Goal: Task Accomplishment & Management: Complete application form

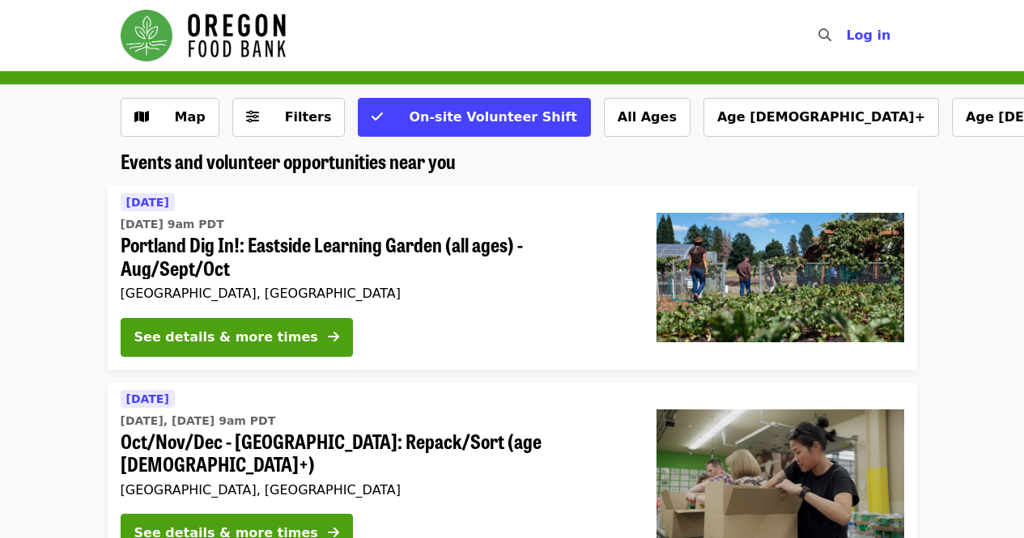
click at [294, 121] on span "Filters" at bounding box center [308, 116] width 47 height 15
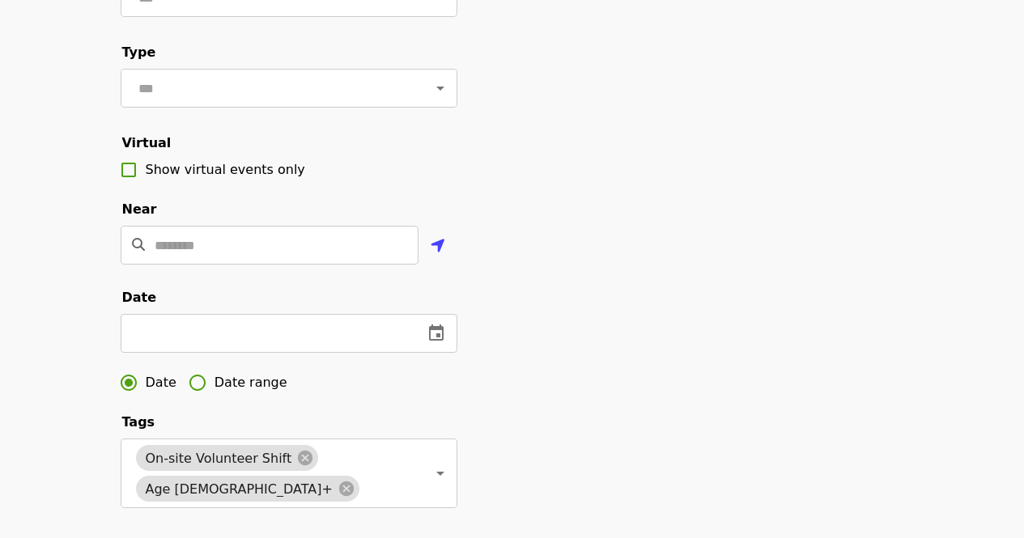
scroll to position [81, 0]
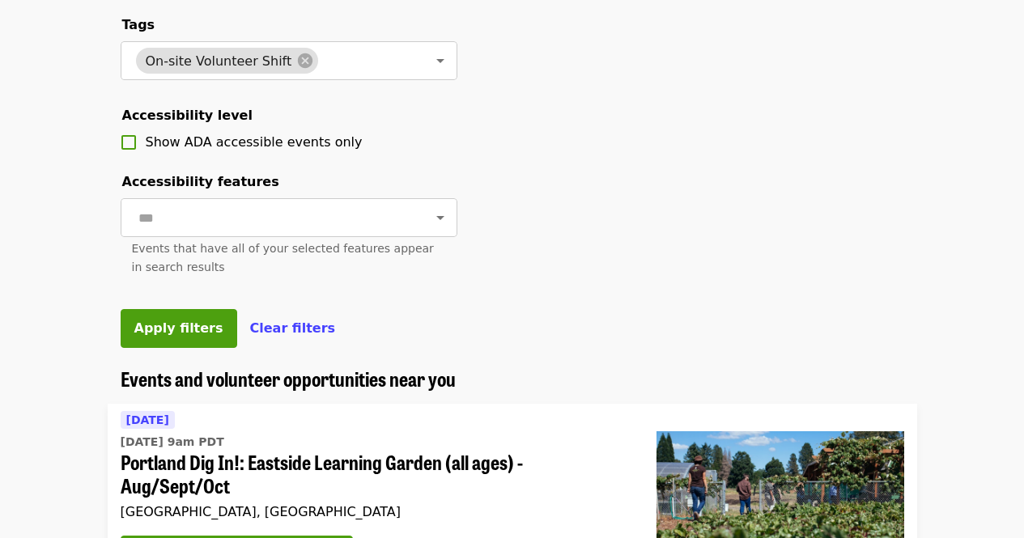
scroll to position [648, 0]
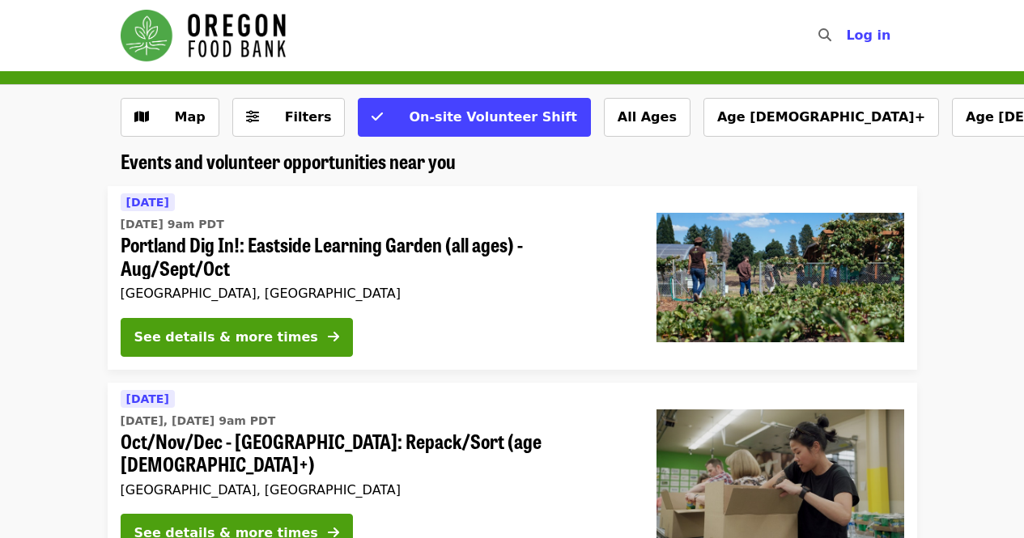
click at [248, 110] on icon "sliders-h icon" at bounding box center [252, 116] width 13 height 15
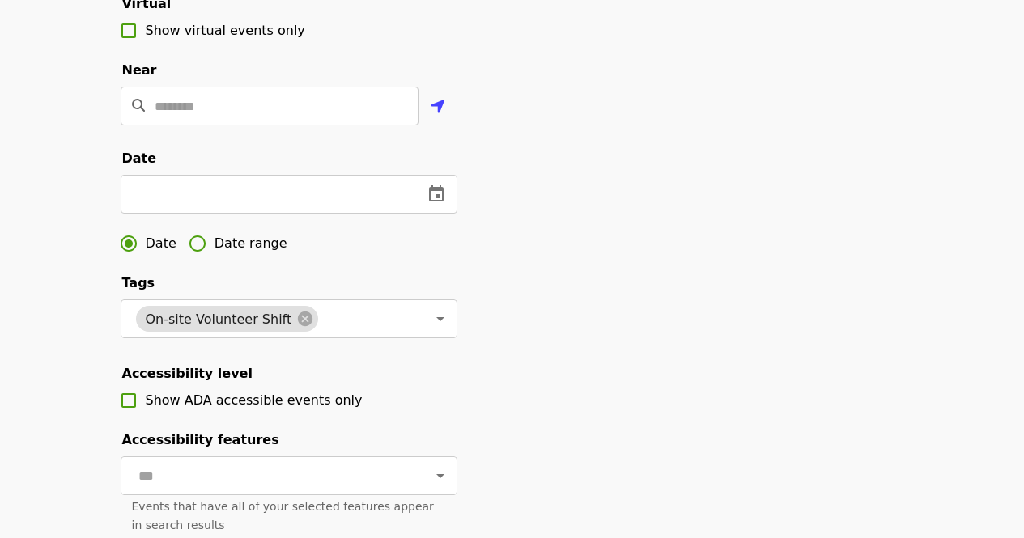
scroll to position [405, 0]
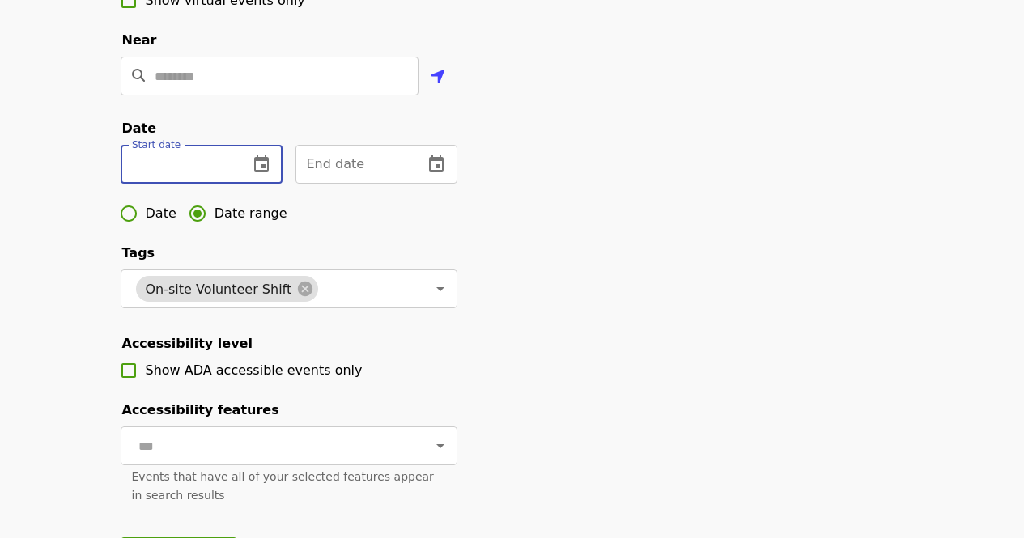
click at [192, 184] on input "text" at bounding box center [178, 164] width 115 height 39
type input "**********"
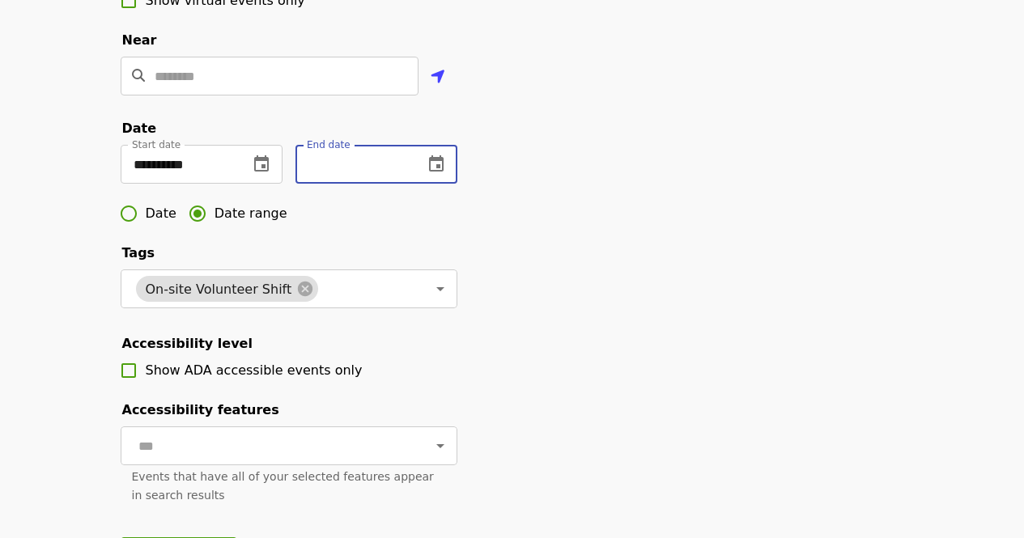
click at [351, 184] on input "text" at bounding box center [353, 164] width 115 height 39
type input "**********"
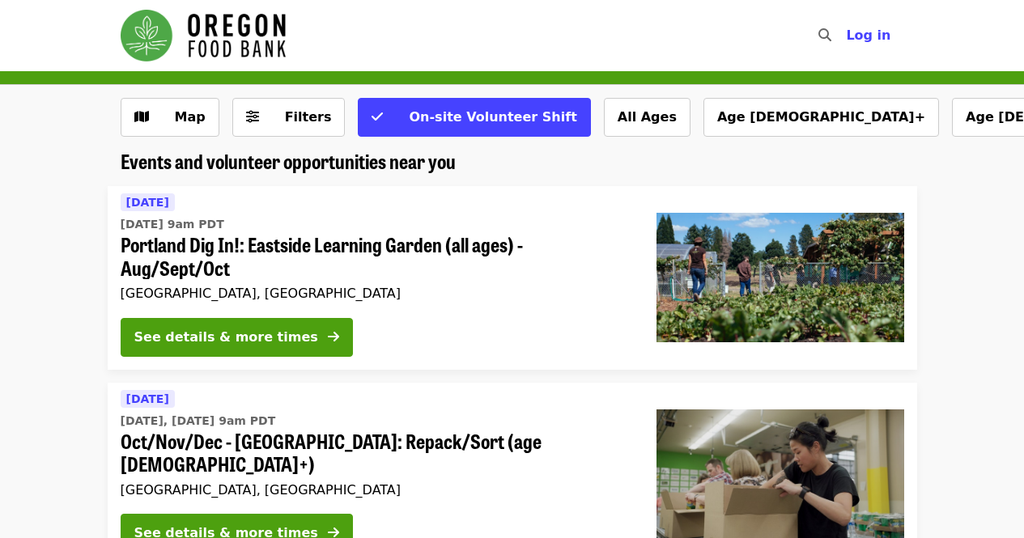
click at [286, 105] on button "Filters" at bounding box center [288, 117] width 113 height 39
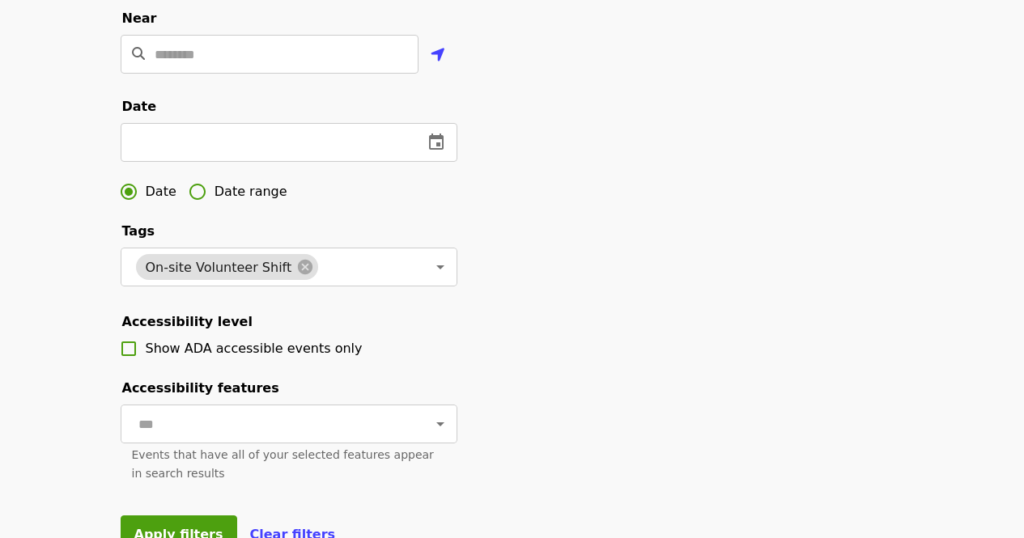
scroll to position [324, 0]
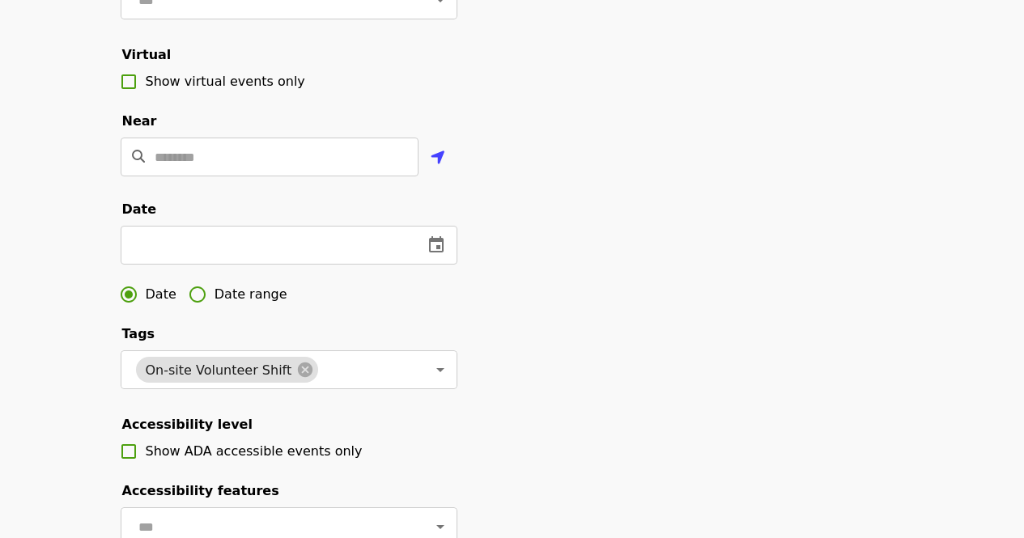
click at [217, 304] on span "Date range" at bounding box center [251, 294] width 73 height 19
click at [207, 265] on input "text" at bounding box center [178, 245] width 115 height 39
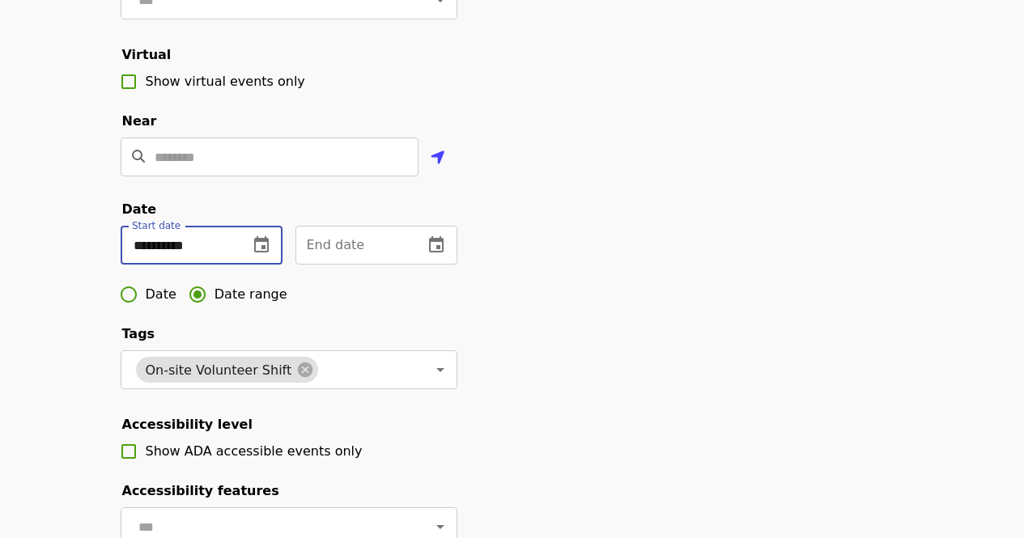
type input "**********"
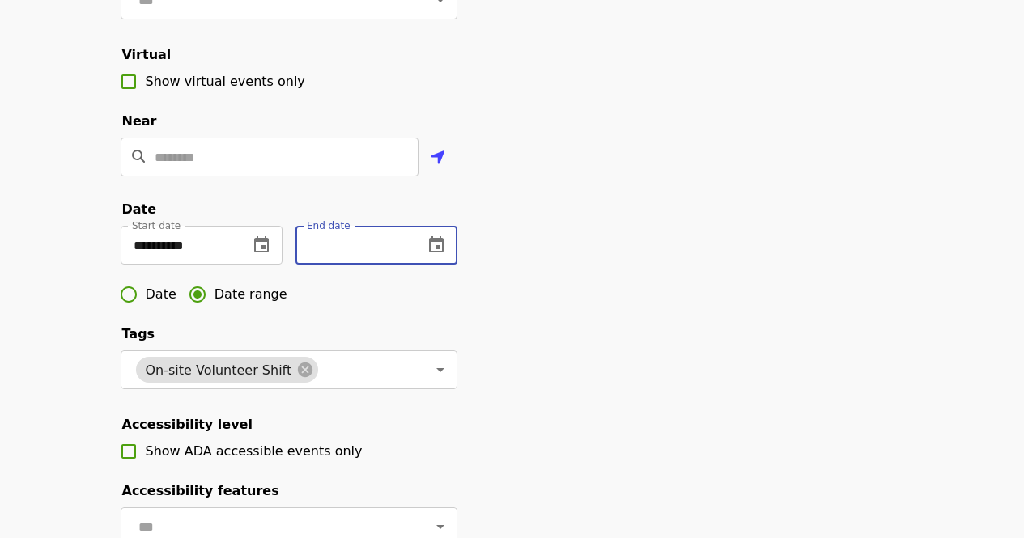
click at [346, 262] on input "text" at bounding box center [353, 245] width 115 height 39
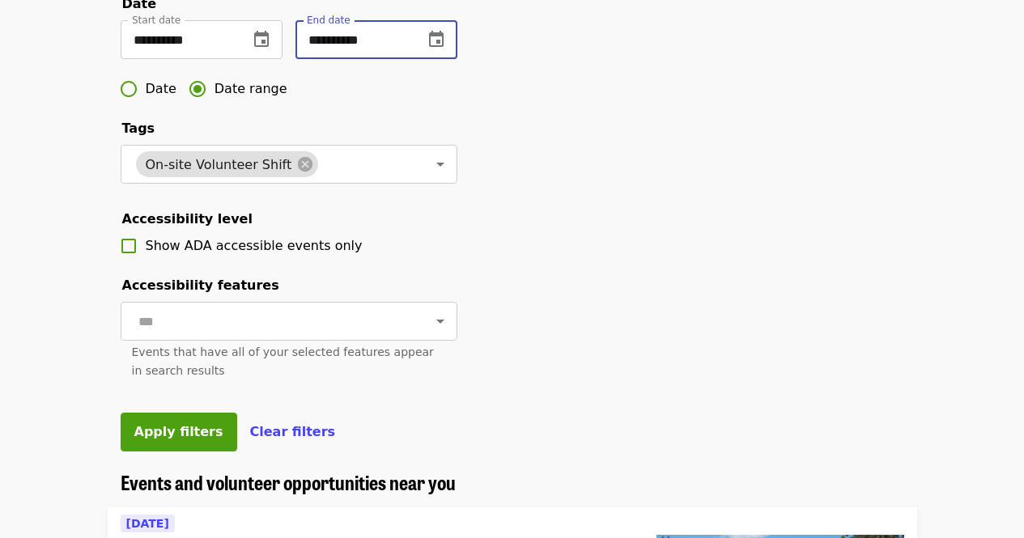
scroll to position [567, 0]
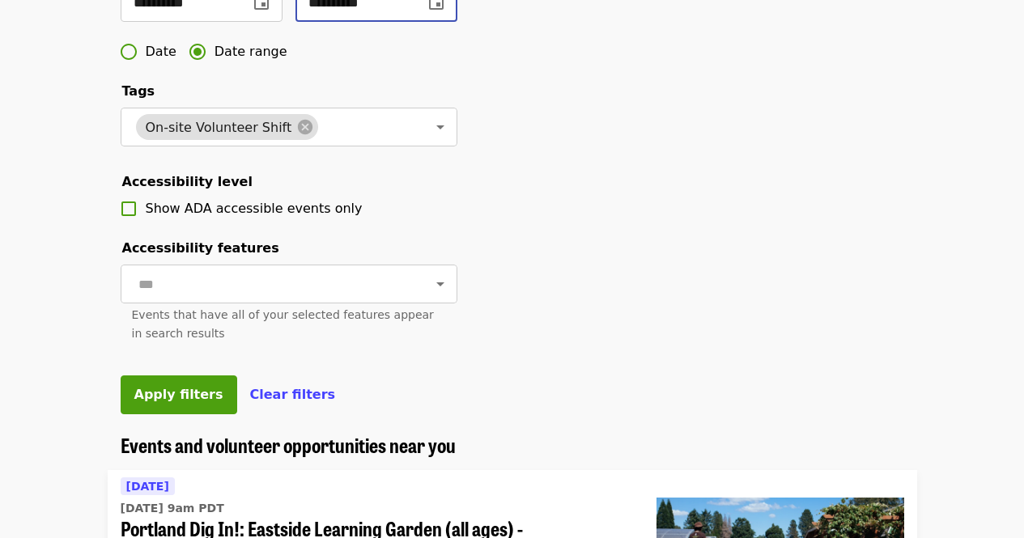
type input "**********"
click at [161, 402] on span "Apply filters" at bounding box center [178, 394] width 89 height 15
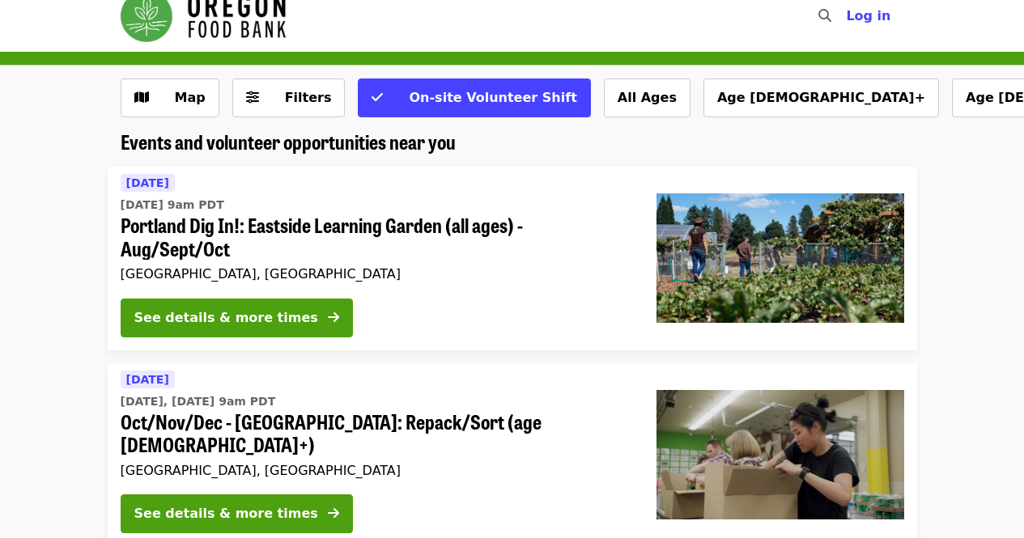
scroll to position [0, 0]
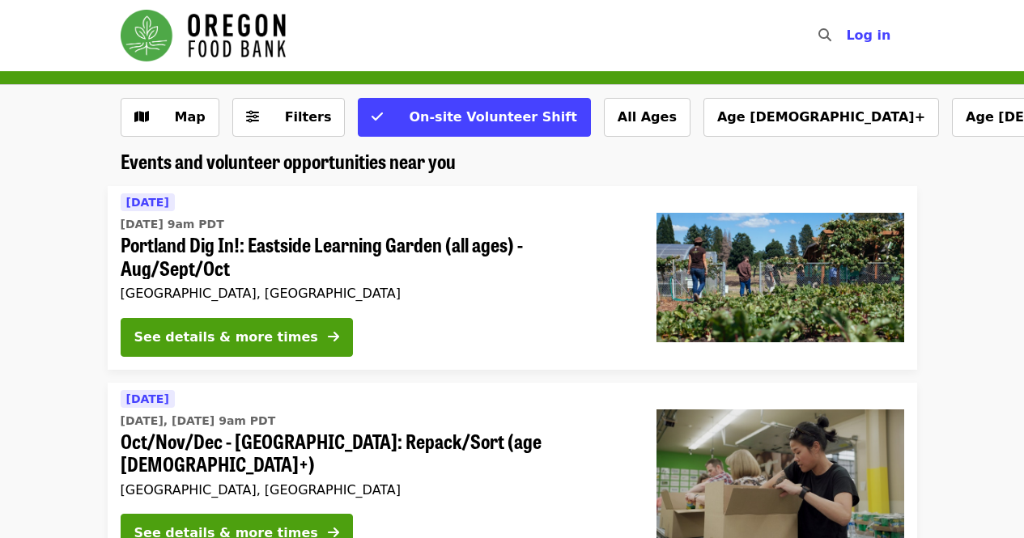
click at [880, 36] on span "Log in" at bounding box center [868, 35] width 45 height 15
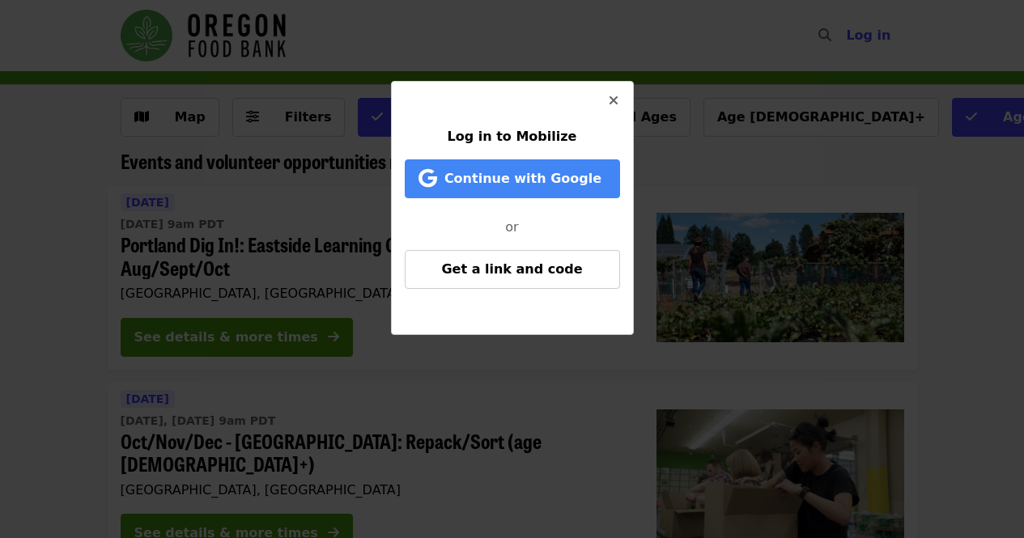
click at [540, 171] on span "Continue with Google" at bounding box center [522, 178] width 157 height 15
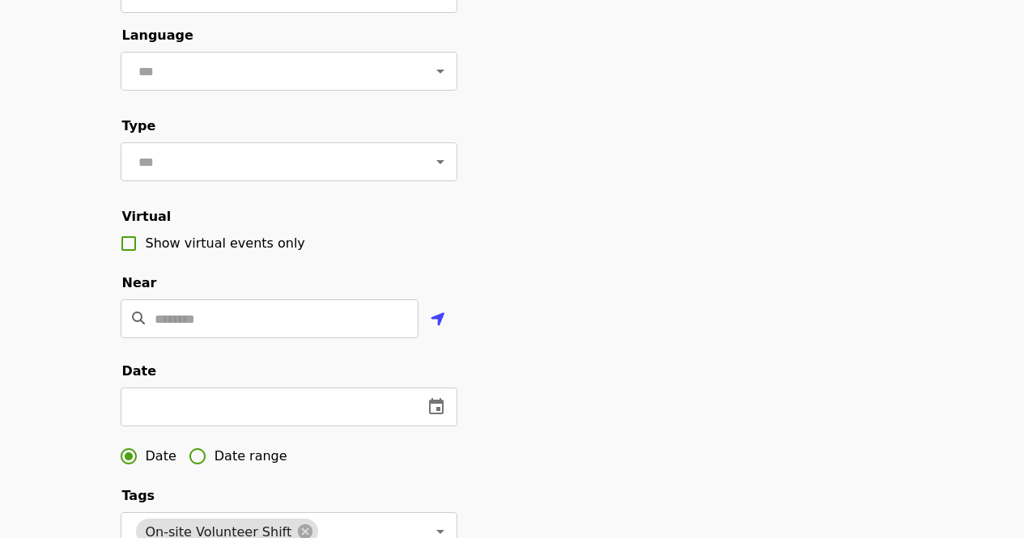
scroll to position [243, 0]
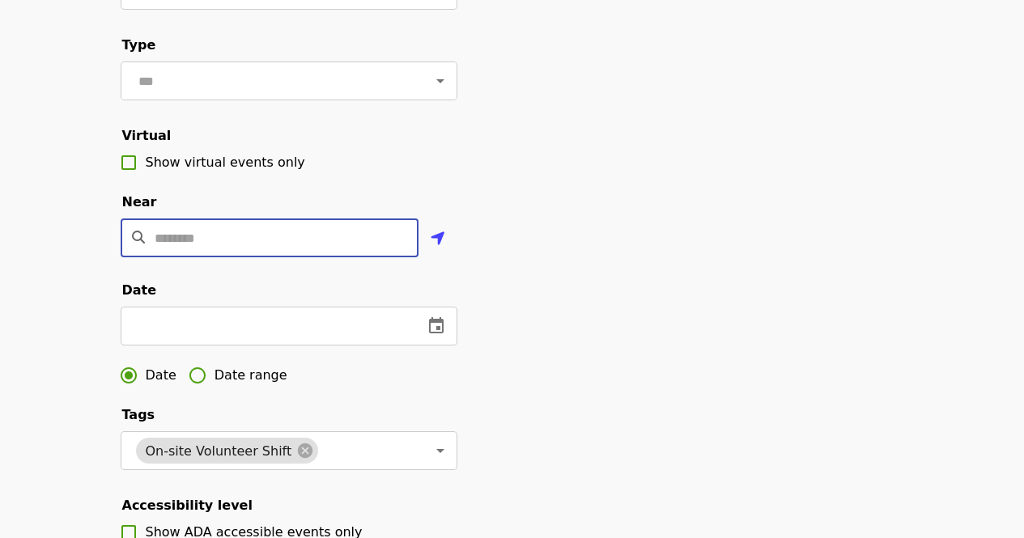
click at [184, 250] on input "Location" at bounding box center [287, 238] width 264 height 39
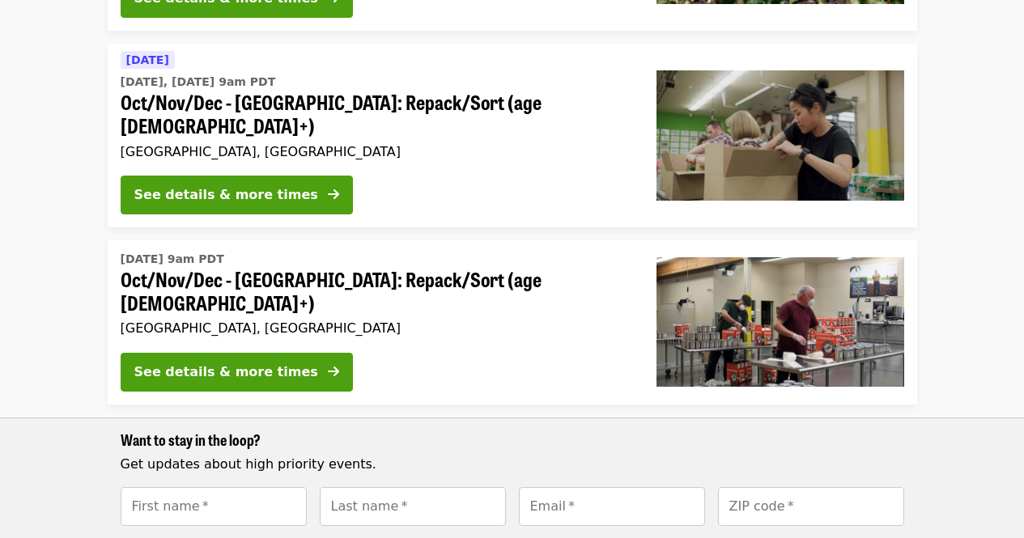
scroll to position [1099, 0]
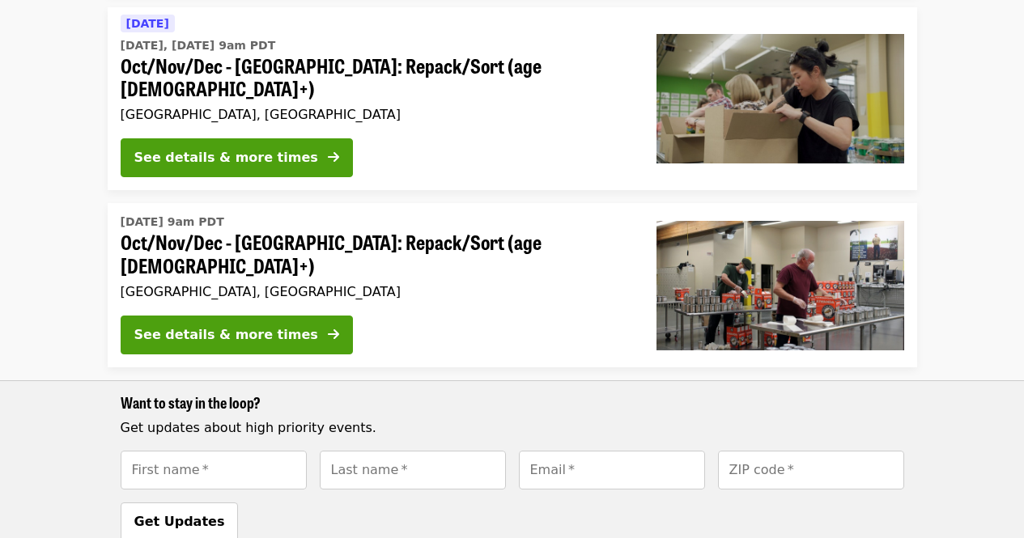
scroll to position [363, 0]
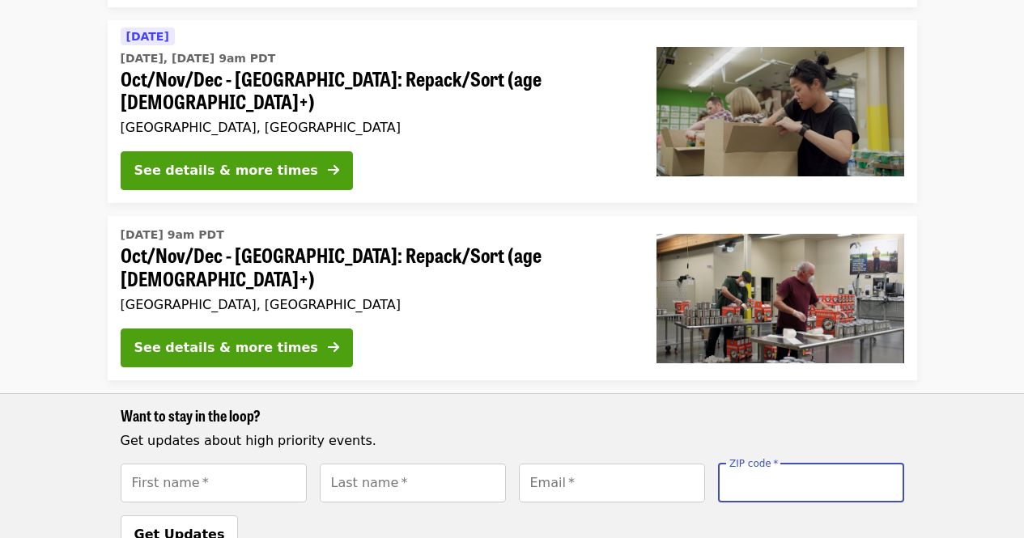
click at [823, 464] on input "ZIP code   *" at bounding box center [811, 483] width 186 height 39
type input "*****"
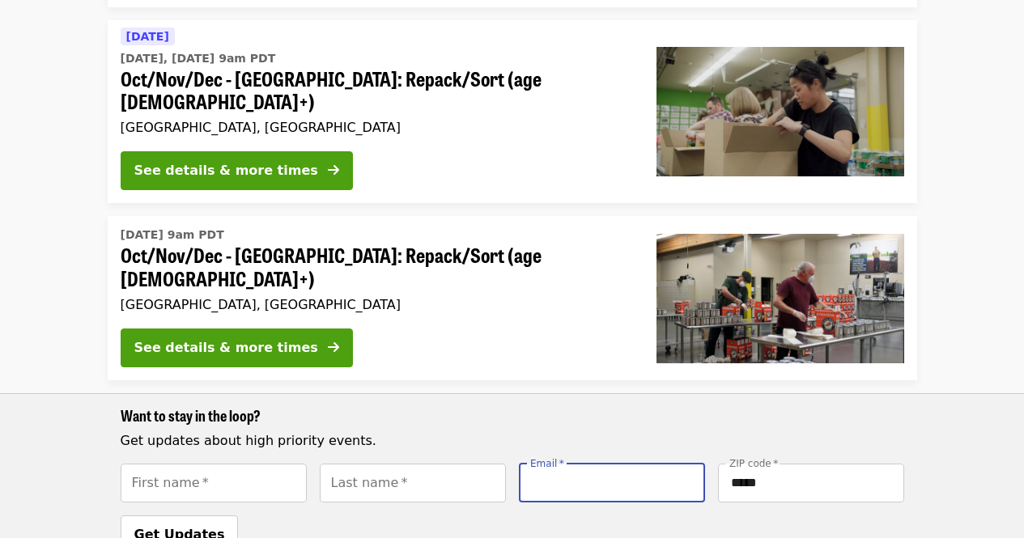
drag, startPoint x: 564, startPoint y: 448, endPoint x: 552, endPoint y: 444, distance: 12.6
click at [563, 464] on input "Email   *" at bounding box center [612, 483] width 186 height 39
type input "**********"
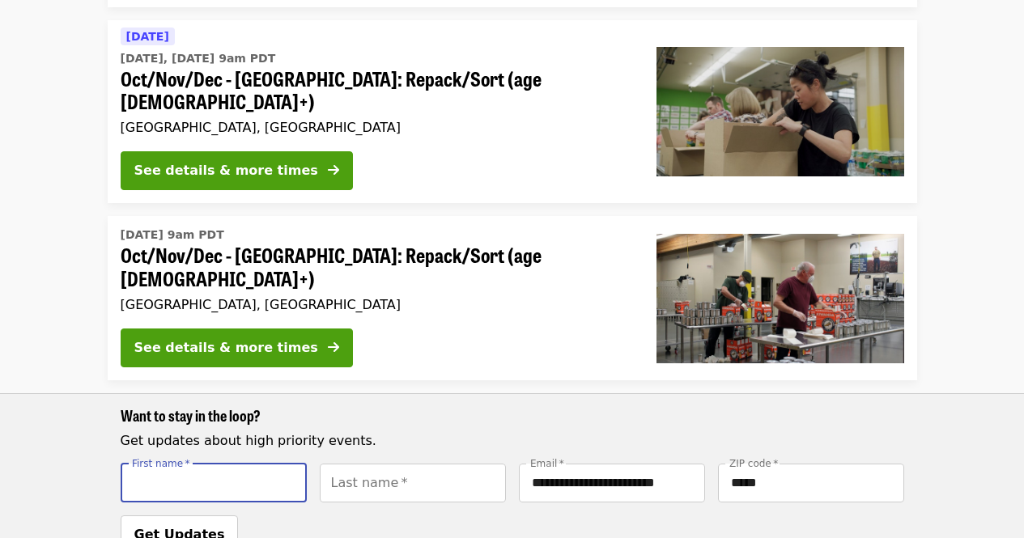
drag, startPoint x: 196, startPoint y: 449, endPoint x: 167, endPoint y: 444, distance: 29.7
click at [196, 464] on input "First name   *" at bounding box center [214, 483] width 186 height 39
type input "*******"
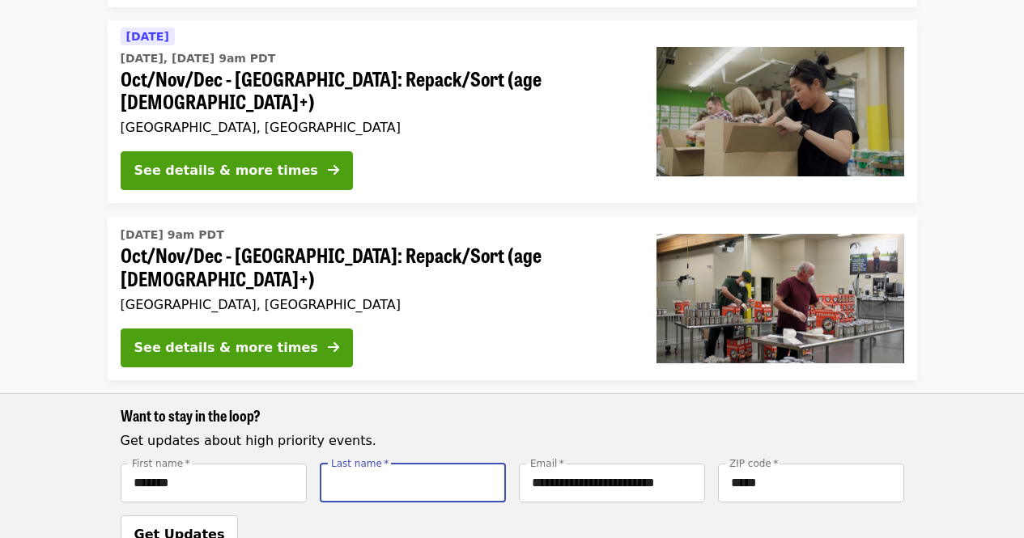
click at [357, 464] on div "Last name   * Last name *" at bounding box center [413, 483] width 186 height 39
type input "*****"
click at [355, 432] on p "Get updates about high priority events." at bounding box center [513, 441] width 784 height 19
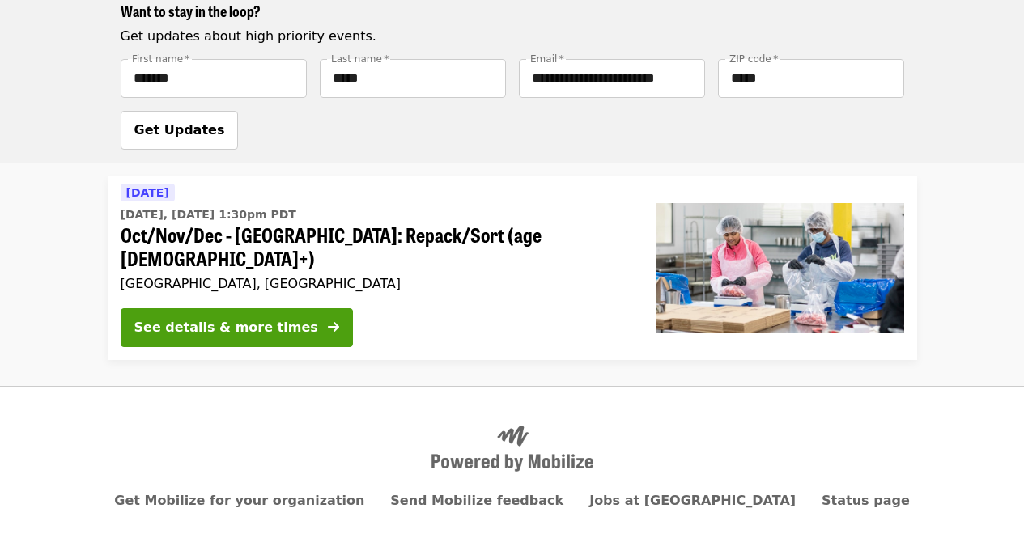
click at [174, 122] on span "Get Updates" at bounding box center [179, 129] width 91 height 15
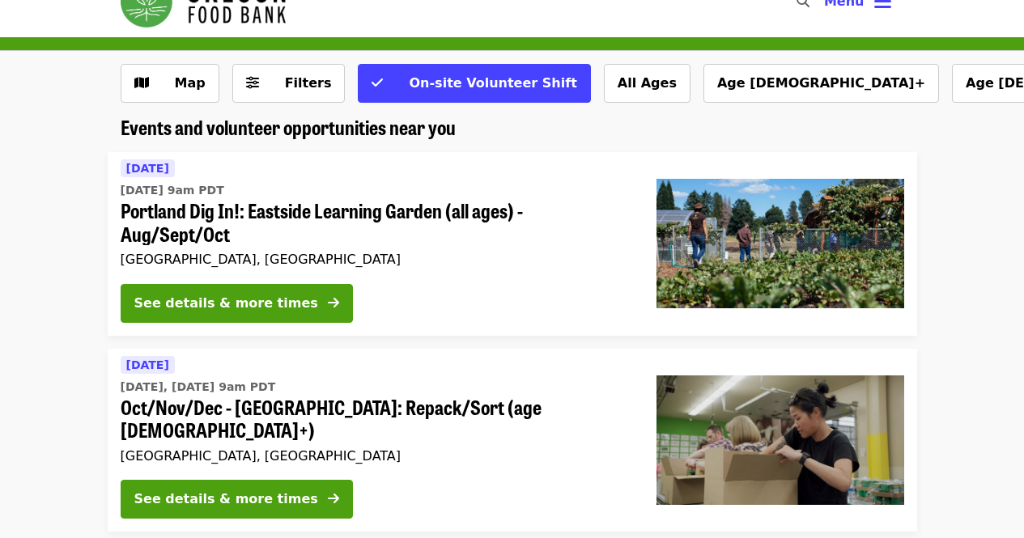
scroll to position [0, 0]
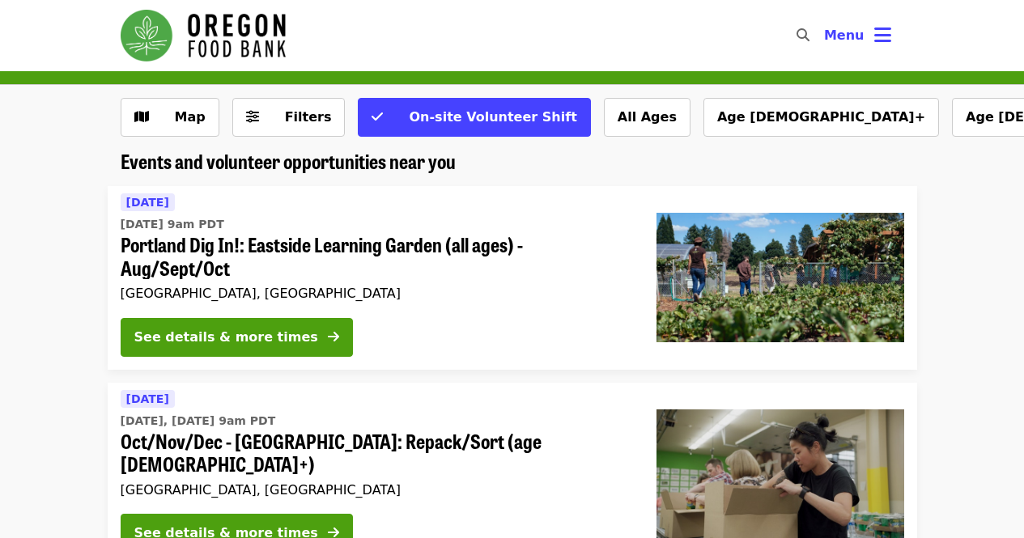
click at [850, 39] on span "Menu" at bounding box center [844, 35] width 40 height 15
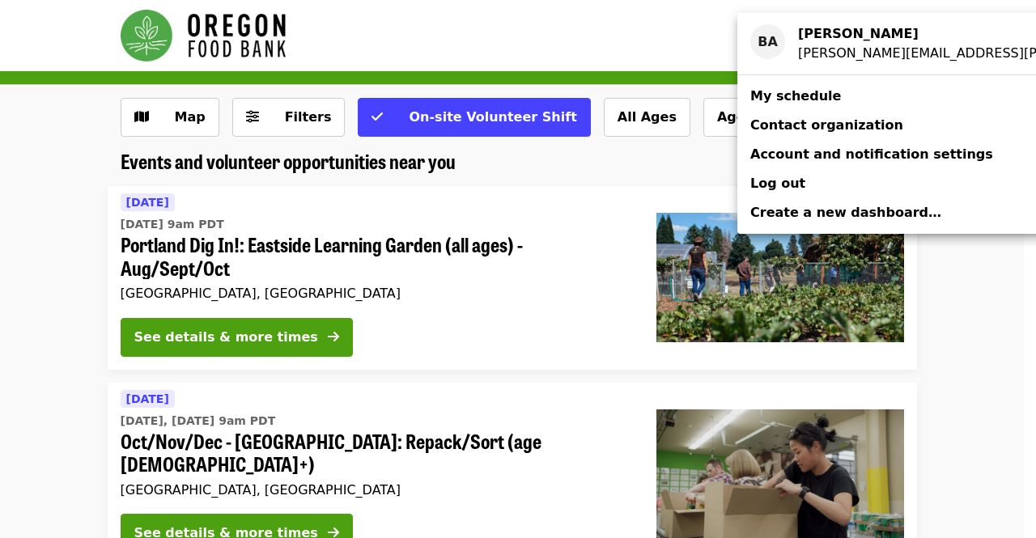
click at [709, 40] on div "Account menu" at bounding box center [518, 269] width 1036 height 538
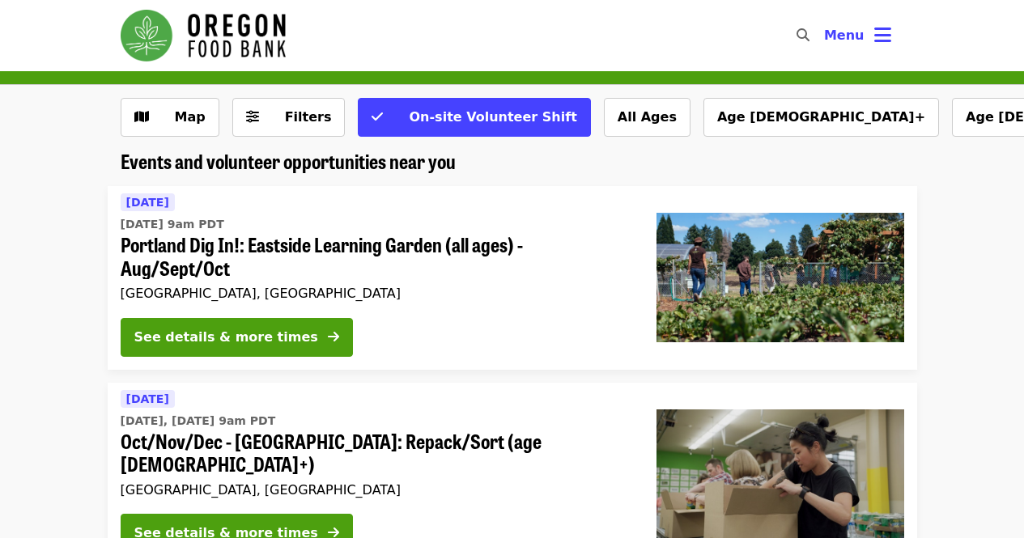
click at [891, 40] on button "Menu" at bounding box center [857, 35] width 93 height 39
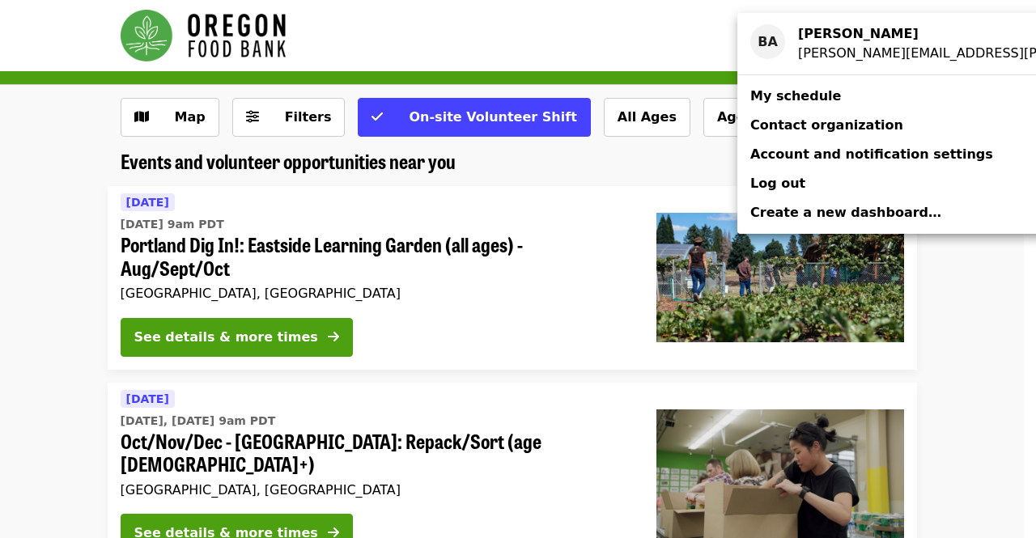
click at [696, 43] on div "Account menu" at bounding box center [518, 269] width 1036 height 538
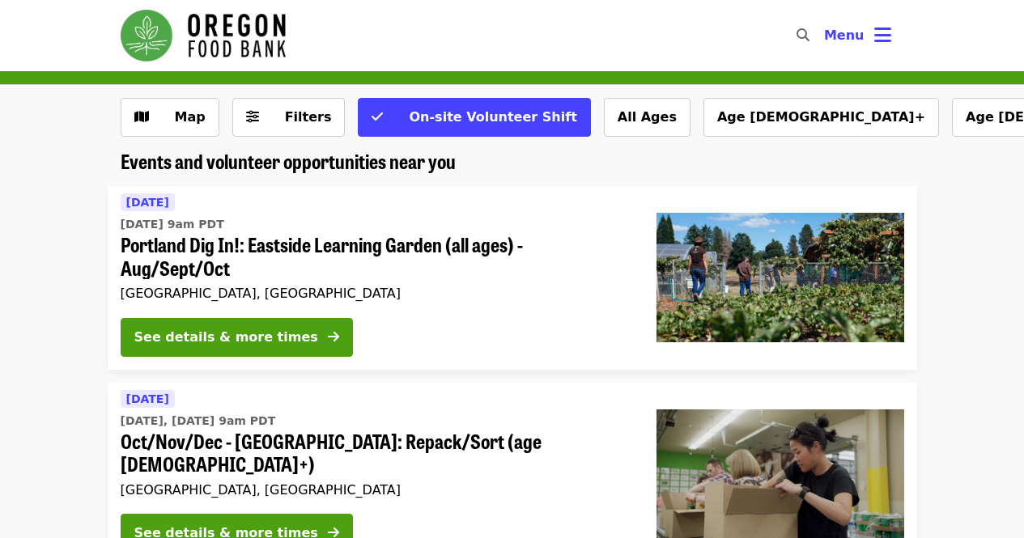
click at [810, 38] on icon "search icon" at bounding box center [803, 35] width 13 height 15
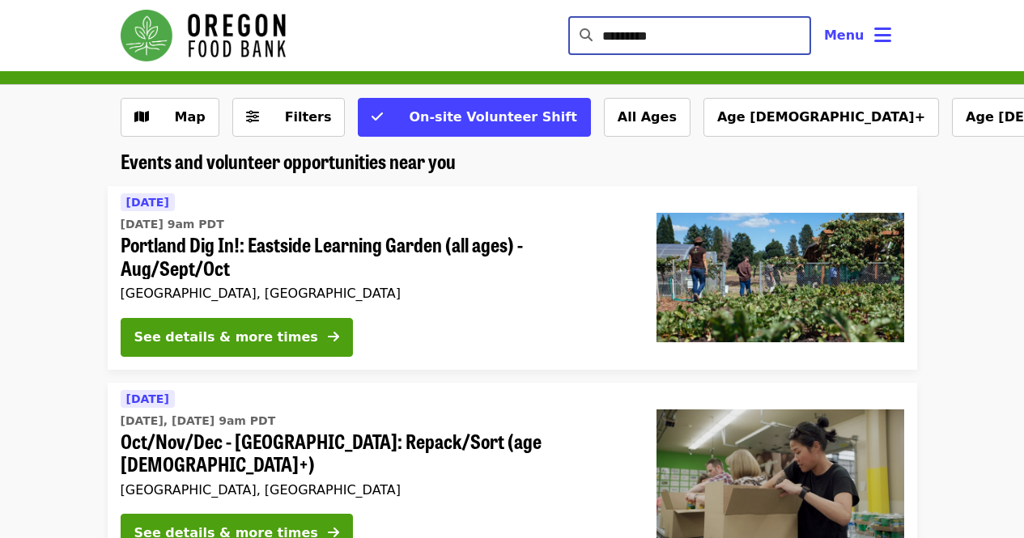
type input "*********"
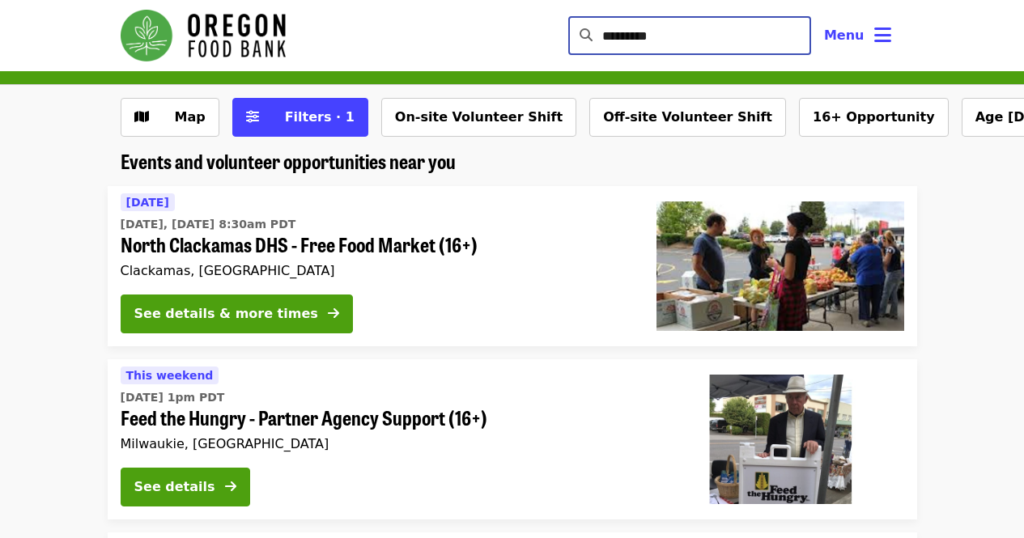
click at [482, 131] on button "On-site Volunteer Shift" at bounding box center [478, 117] width 195 height 39
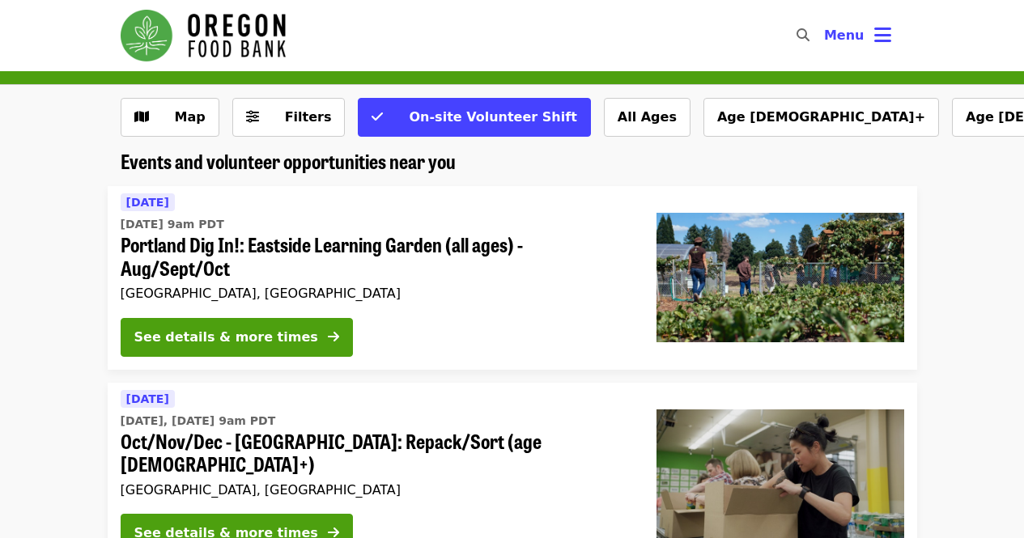
click at [604, 110] on button "All Ages" at bounding box center [647, 117] width 87 height 39
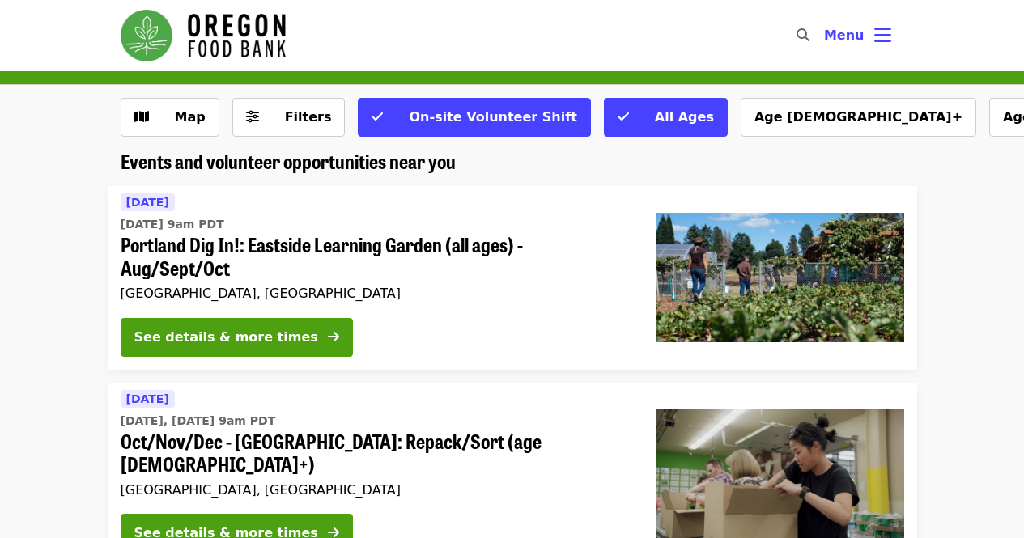
click at [178, 114] on span "Map" at bounding box center [190, 116] width 31 height 15
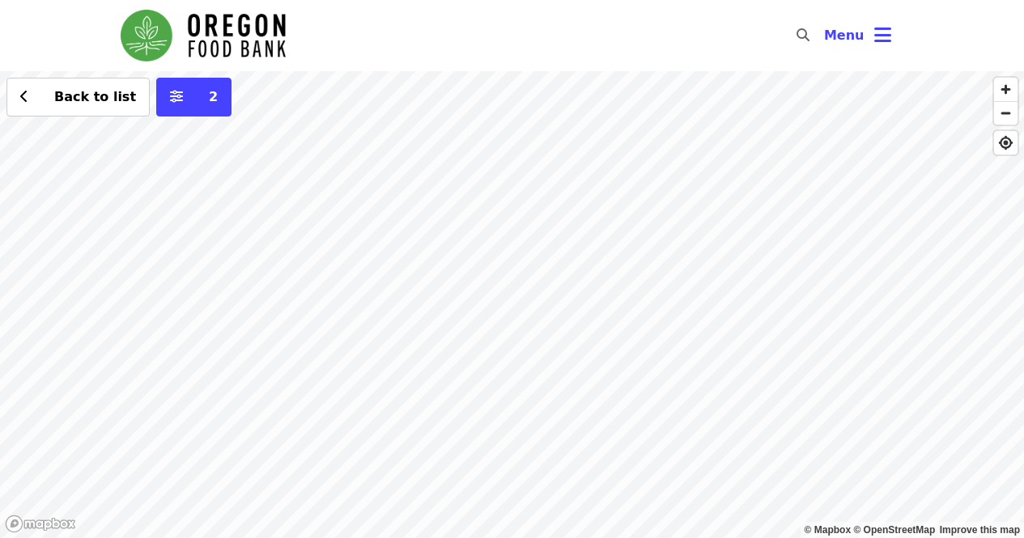
drag, startPoint x: 453, startPoint y: 257, endPoint x: 433, endPoint y: 246, distance: 22.1
click at [439, 253] on div "Back to list 2" at bounding box center [512, 304] width 1024 height 467
drag, startPoint x: 534, startPoint y: 395, endPoint x: 591, endPoint y: 454, distance: 81.9
click at [591, 454] on div "Back to list 2" at bounding box center [512, 304] width 1024 height 467
click at [460, 211] on div "Back to list 2" at bounding box center [512, 304] width 1024 height 467
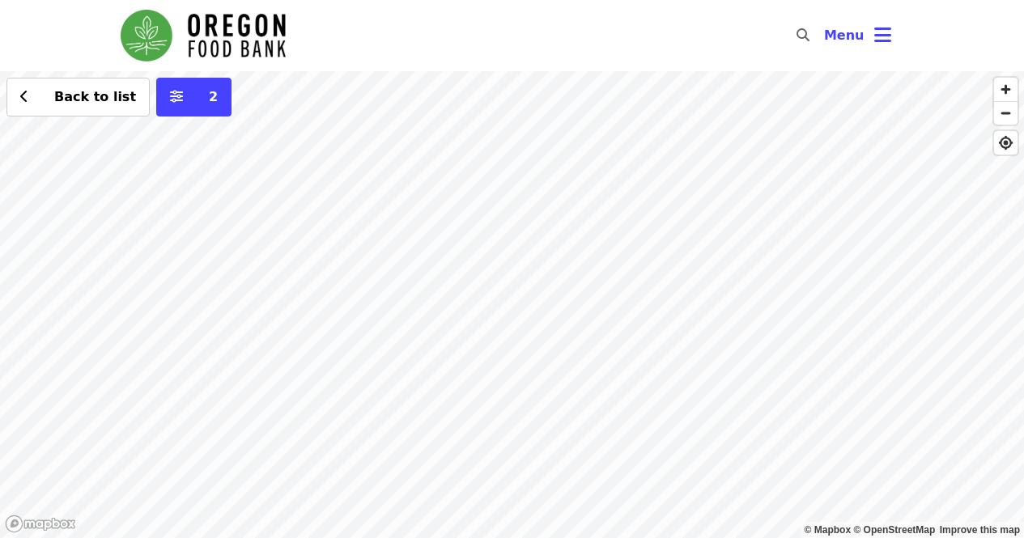
drag, startPoint x: 419, startPoint y: 231, endPoint x: 462, endPoint y: 372, distance: 147.3
click at [462, 372] on div "Back to list 2" at bounding box center [512, 304] width 1024 height 467
drag, startPoint x: 504, startPoint y: 284, endPoint x: 487, endPoint y: 393, distance: 109.7
click at [487, 393] on div "Back to list 2" at bounding box center [512, 304] width 1024 height 467
click at [443, 279] on div "Back to list 2" at bounding box center [512, 304] width 1024 height 467
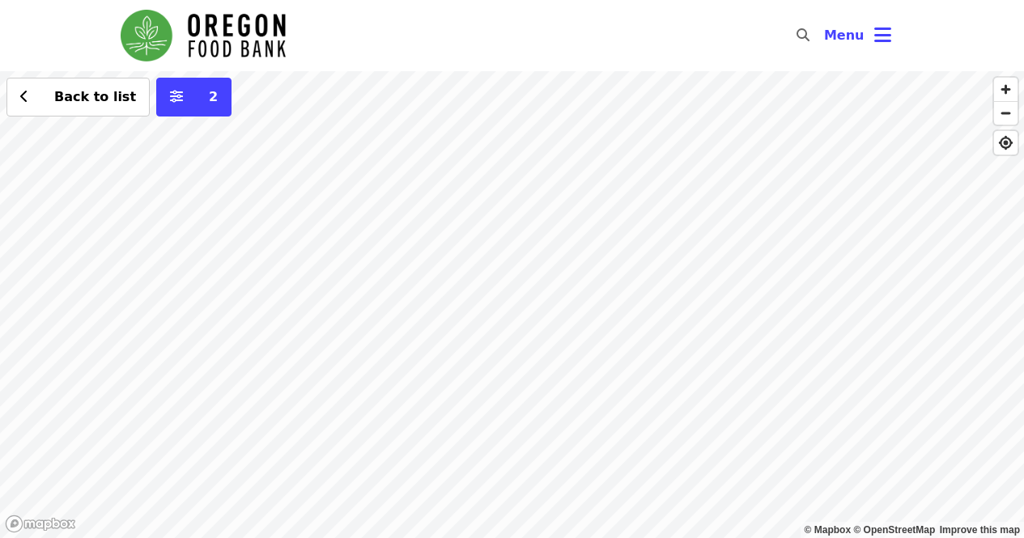
click at [449, 278] on div "Back to list 2" at bounding box center [512, 304] width 1024 height 467
click at [468, 274] on div "Back to list 2" at bounding box center [512, 304] width 1024 height 467
click at [470, 272] on div "Back to list 2" at bounding box center [512, 304] width 1024 height 467
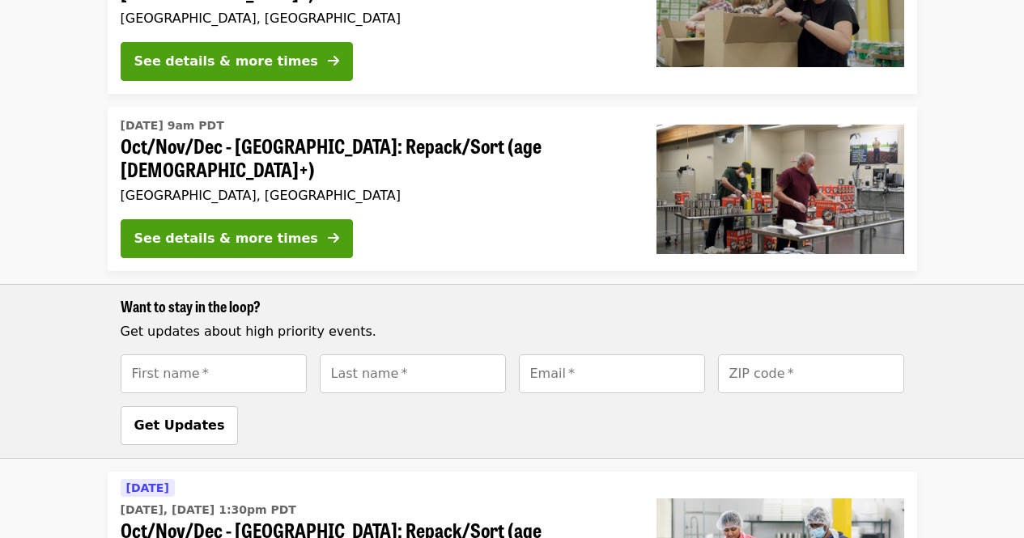
scroll to position [567, 0]
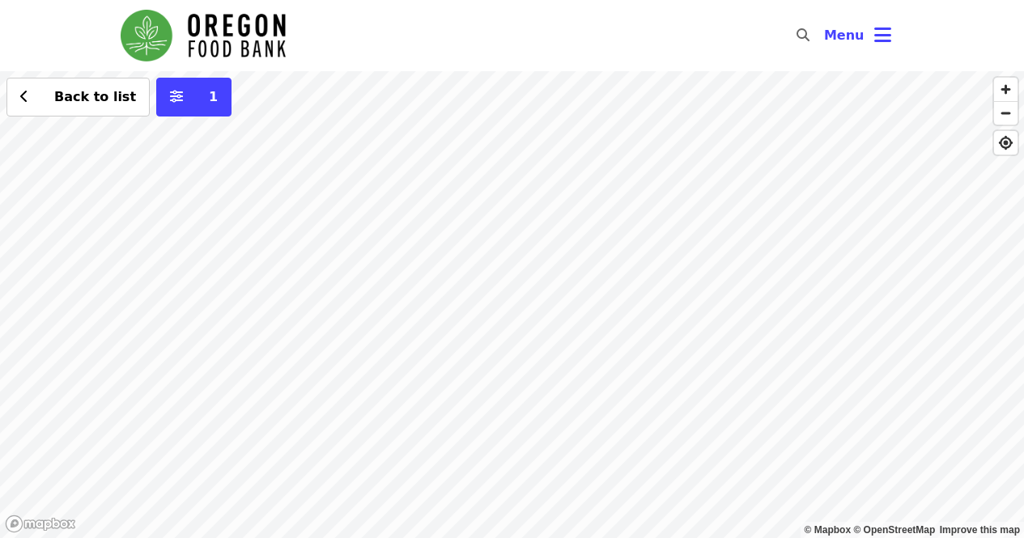
click at [629, 159] on div "Back to list 1" at bounding box center [512, 304] width 1024 height 467
click at [622, 159] on div "Back to list 1" at bounding box center [512, 304] width 1024 height 467
click at [610, 158] on div "Back to list 1" at bounding box center [512, 304] width 1024 height 467
drag, startPoint x: 608, startPoint y: 157, endPoint x: 596, endPoint y: 156, distance: 12.2
click at [607, 157] on div "Back to list 1" at bounding box center [512, 304] width 1024 height 467
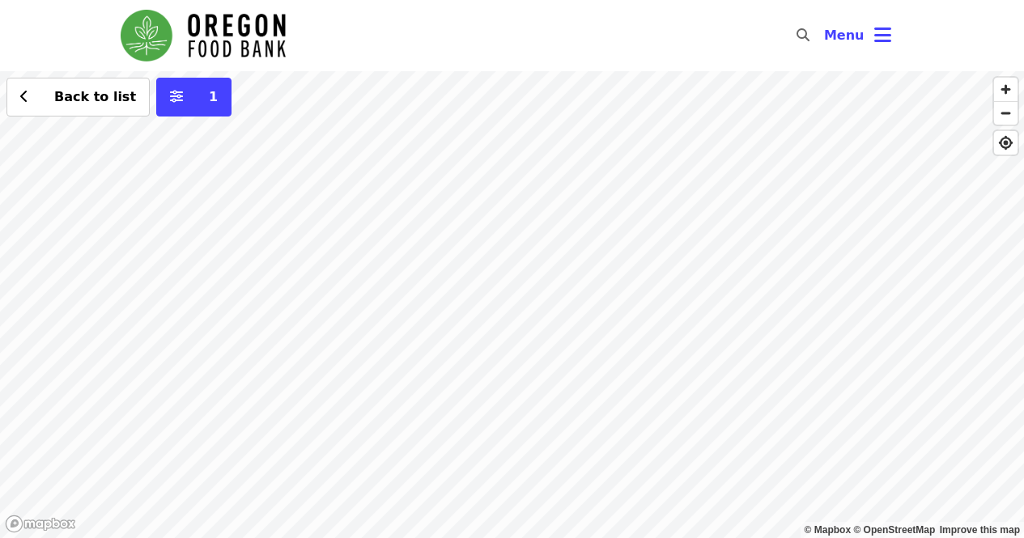
click at [594, 156] on div "Back to list 1" at bounding box center [512, 304] width 1024 height 467
click at [562, 147] on div "Back to list 1" at bounding box center [512, 304] width 1024 height 467
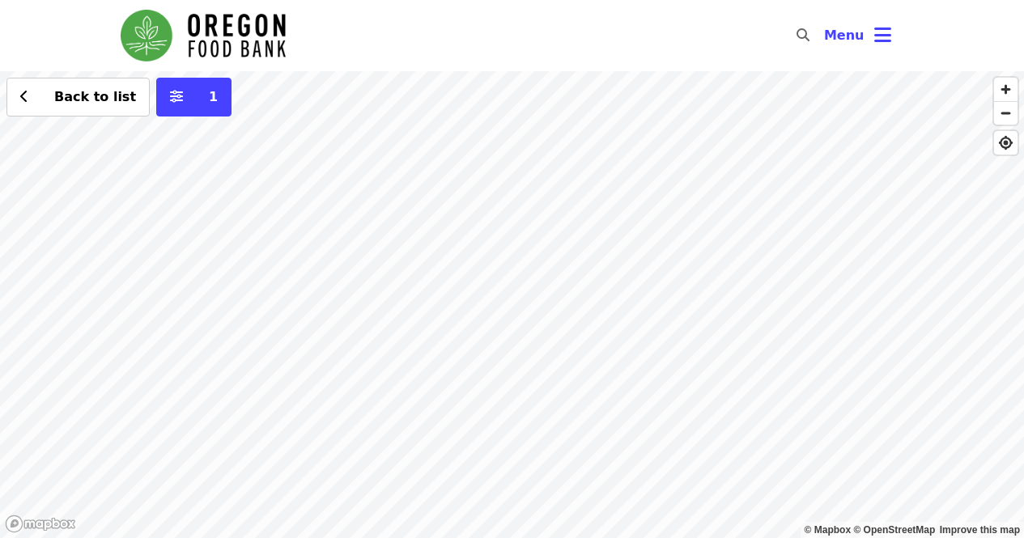
click at [562, 147] on div "Back to list 1" at bounding box center [512, 304] width 1024 height 467
click at [513, 116] on div "Back to list 1" at bounding box center [512, 304] width 1024 height 467
click at [515, 114] on div "Back to list 1" at bounding box center [512, 304] width 1024 height 467
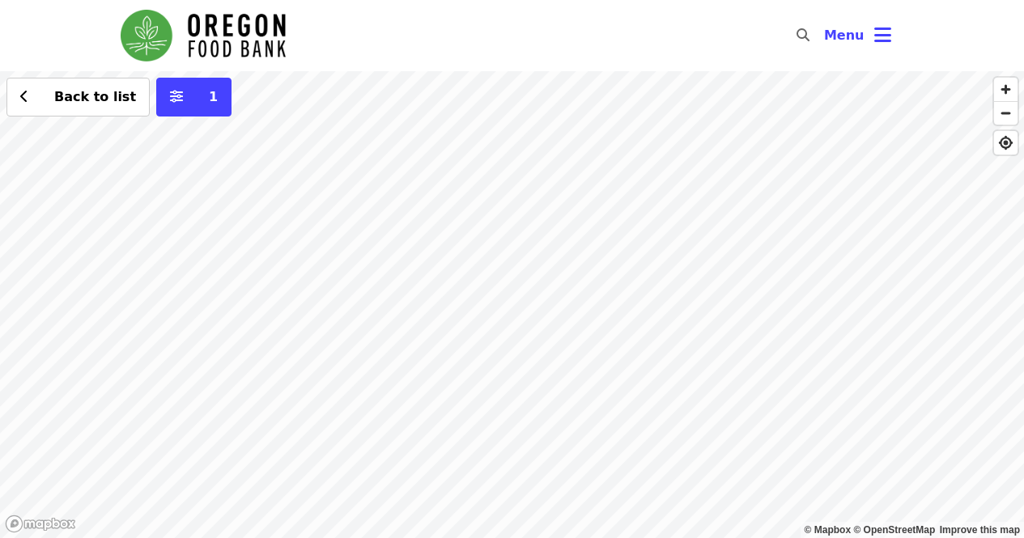
click at [529, 112] on div "Back to list 1" at bounding box center [512, 304] width 1024 height 467
click at [542, 108] on div "Back to list 1" at bounding box center [512, 304] width 1024 height 467
click at [556, 108] on div "Back to list 1" at bounding box center [512, 304] width 1024 height 467
click at [573, 108] on div "Back to list 1" at bounding box center [512, 304] width 1024 height 467
click at [601, 108] on div "Back to list 1" at bounding box center [512, 304] width 1024 height 467
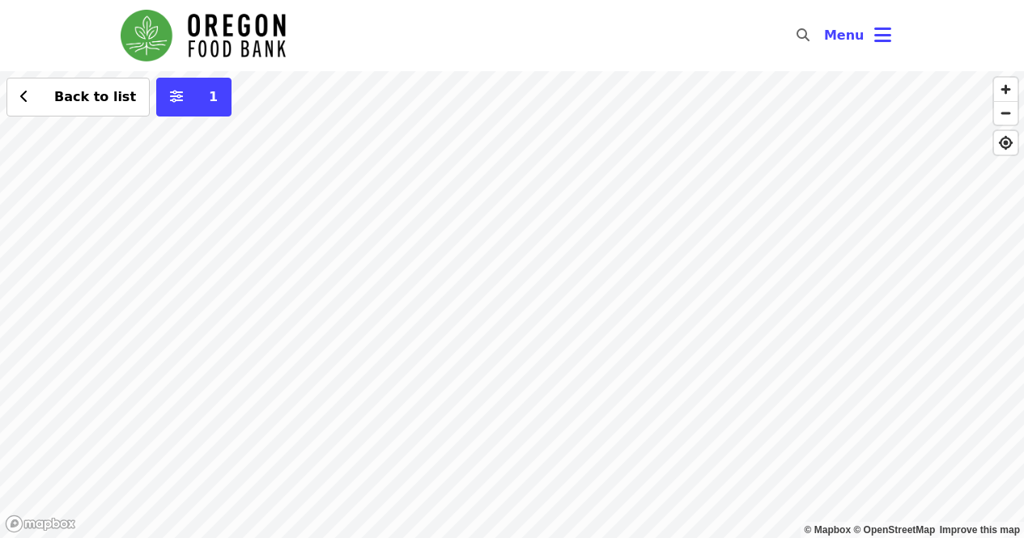
click at [602, 108] on div "Back to list 1" at bounding box center [512, 304] width 1024 height 467
click at [602, 107] on div "Back to list 1" at bounding box center [512, 304] width 1024 height 467
click at [601, 106] on div "Back to list 1" at bounding box center [512, 304] width 1024 height 467
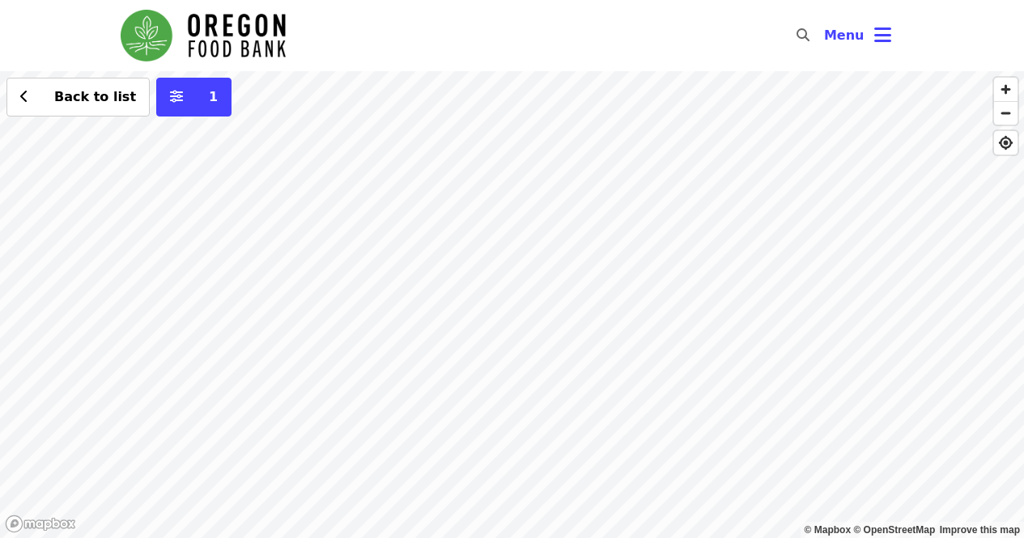
click at [601, 106] on div "Back to list 1" at bounding box center [512, 304] width 1024 height 467
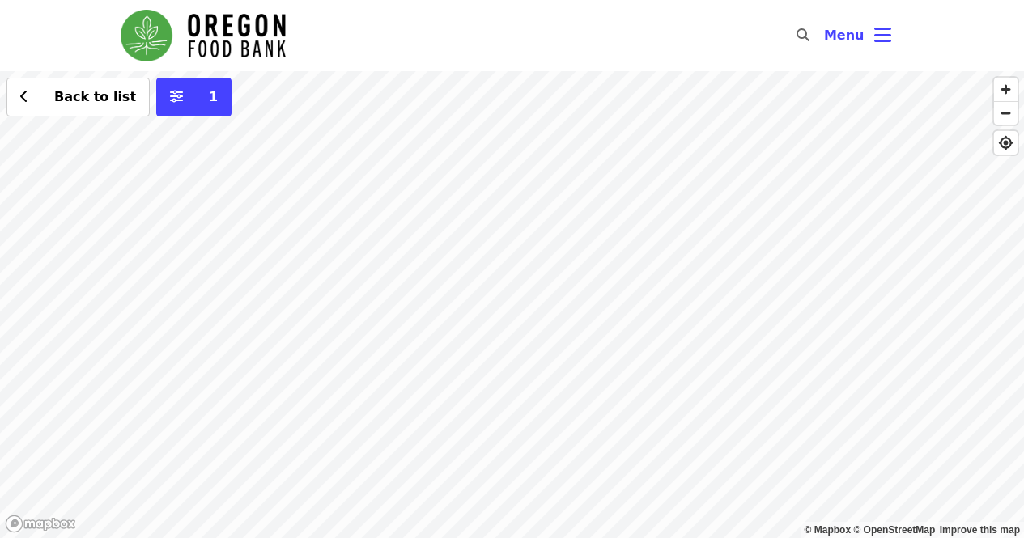
click at [601, 106] on div "Back to list 1" at bounding box center [512, 304] width 1024 height 467
drag, startPoint x: 601, startPoint y: 106, endPoint x: 532, endPoint y: 359, distance: 262.6
click at [532, 359] on div "Back to list 1" at bounding box center [512, 304] width 1024 height 467
click at [512, 274] on div "Back to list 1" at bounding box center [512, 304] width 1024 height 467
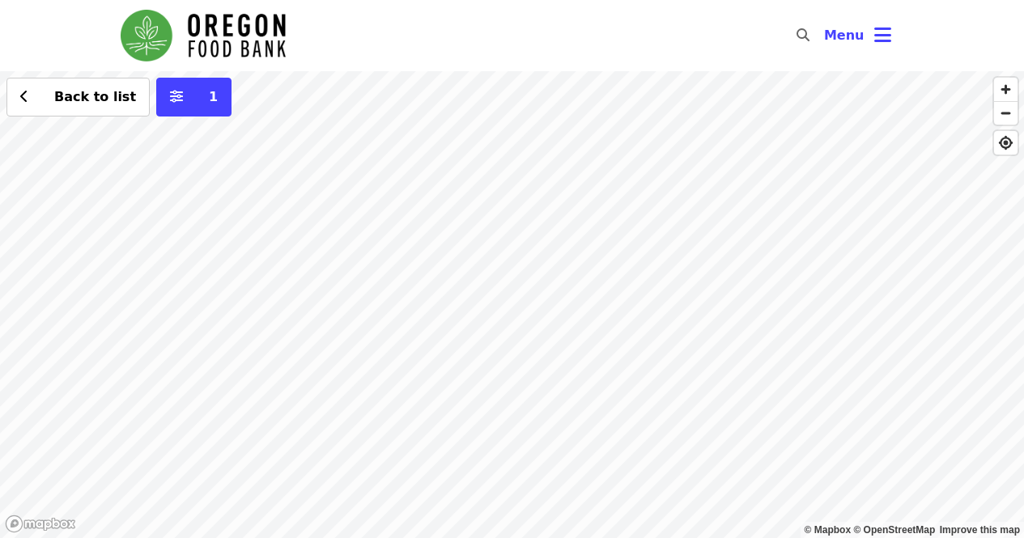
drag, startPoint x: 512, startPoint y: 274, endPoint x: 512, endPoint y: 266, distance: 8.1
click at [512, 270] on div "Back to list 1" at bounding box center [512, 304] width 1024 height 467
click at [568, 101] on div "Back to list 1" at bounding box center [512, 304] width 1024 height 467
click at [573, 103] on div "Back to list 1" at bounding box center [512, 304] width 1024 height 467
click at [589, 96] on div "Back to list 1" at bounding box center [512, 304] width 1024 height 467
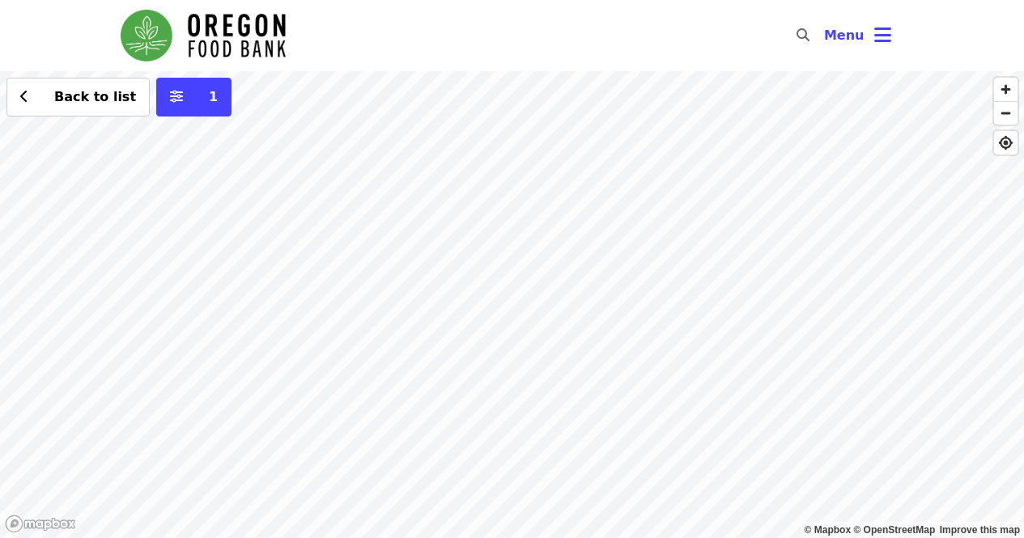
click at [593, 95] on div "Back to list 1" at bounding box center [512, 304] width 1024 height 467
click at [597, 93] on div "Back to list 1" at bounding box center [512, 304] width 1024 height 467
click at [598, 93] on div "Back to list 1" at bounding box center [512, 304] width 1024 height 467
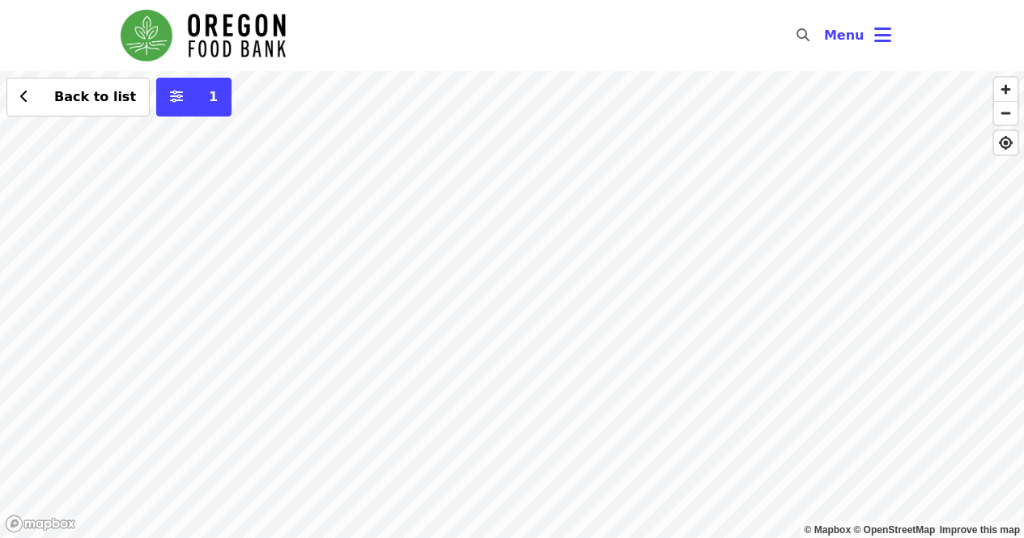
click at [598, 93] on div "Back to list 1" at bounding box center [512, 304] width 1024 height 467
click at [600, 91] on div "Back to list 1" at bounding box center [512, 304] width 1024 height 467
click at [601, 91] on div "Back to list 1" at bounding box center [512, 304] width 1024 height 467
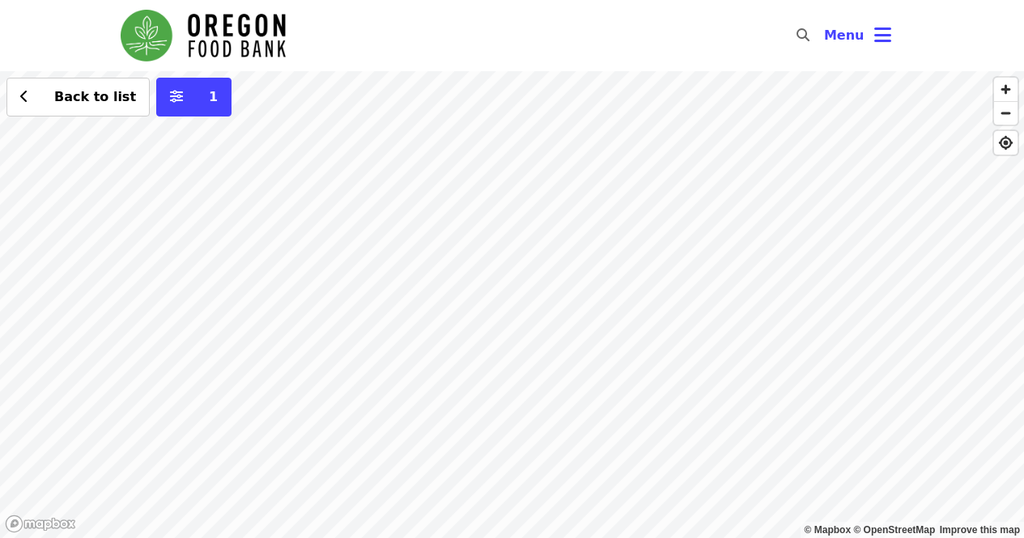
click at [602, 91] on div "Back to list 1" at bounding box center [512, 304] width 1024 height 467
drag, startPoint x: 603, startPoint y: 97, endPoint x: 624, endPoint y: 105, distance: 22.6
click at [603, 96] on div "Back to list 1" at bounding box center [512, 304] width 1024 height 467
click at [624, 105] on div "Back to list 1" at bounding box center [512, 304] width 1024 height 467
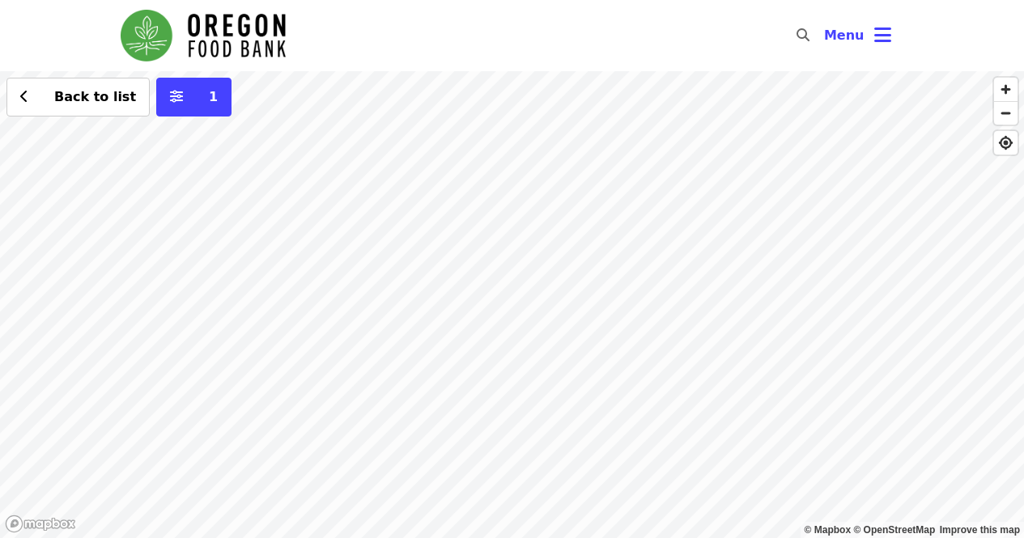
click at [624, 105] on div "Back to list 1" at bounding box center [512, 304] width 1024 height 467
click at [623, 106] on div "Back to list 1" at bounding box center [512, 304] width 1024 height 467
click at [50, 99] on span "Back to list" at bounding box center [87, 96] width 98 height 19
